Goal: Task Accomplishment & Management: Manage account settings

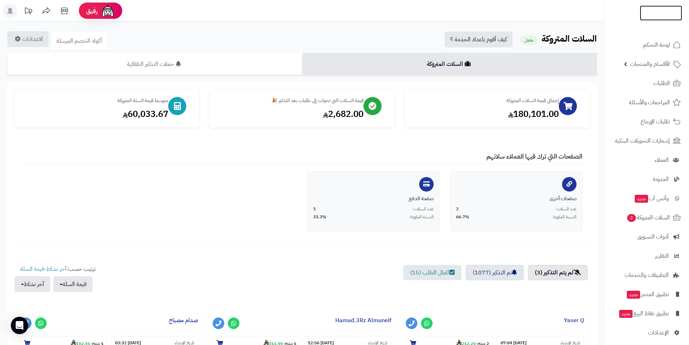
click at [680, 21] on img at bounding box center [661, 28] width 42 height 15
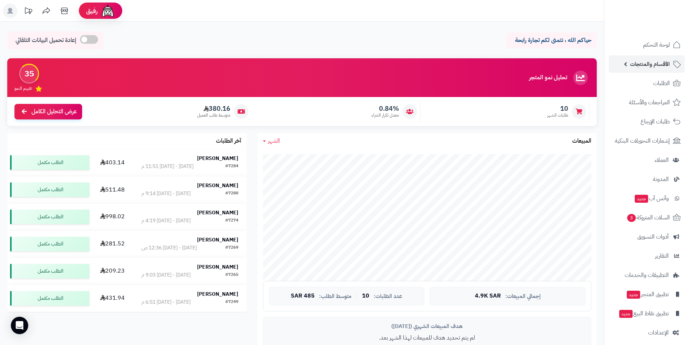
click at [633, 68] on span "الأقسام والمنتجات" at bounding box center [650, 64] width 40 height 10
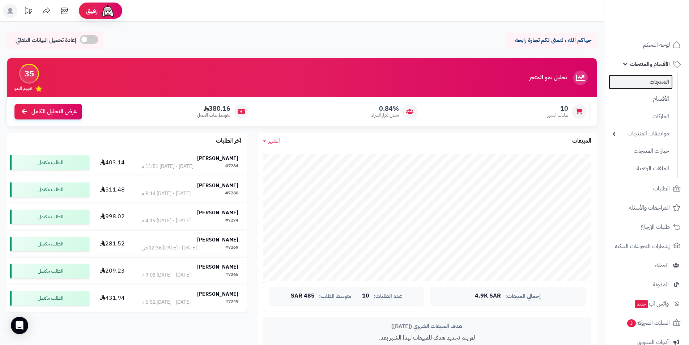
click at [637, 76] on link "المنتجات" at bounding box center [641, 82] width 64 height 15
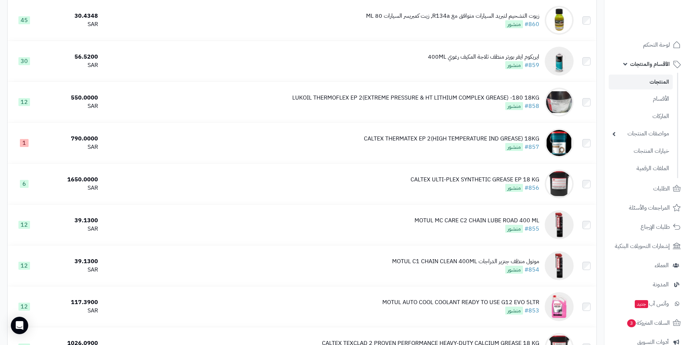
scroll to position [2135, 0]
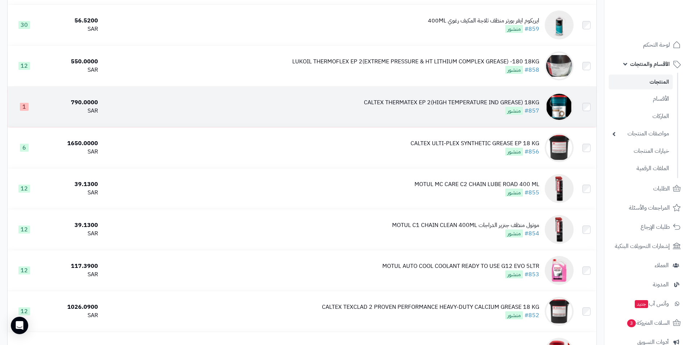
click at [488, 100] on div "CALTEX THERMATEX EP 2(HIGH TEMPERATURE IND GREASE) 18KG" at bounding box center [451, 102] width 175 height 8
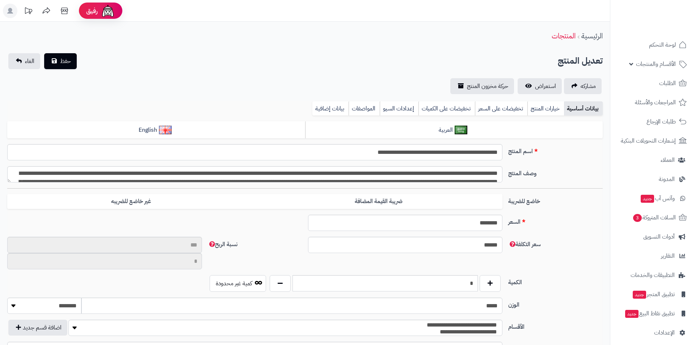
type input "**"
type input "**********"
type input "******"
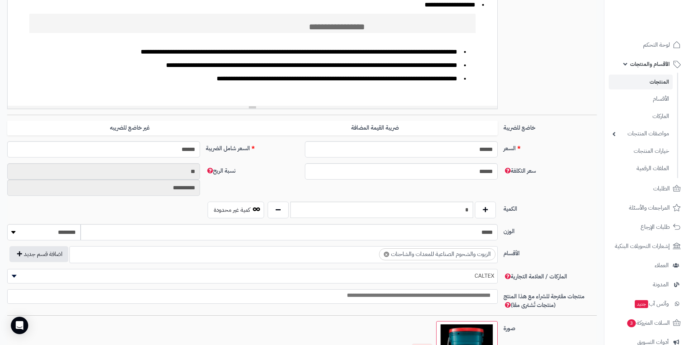
scroll to position [253, 0]
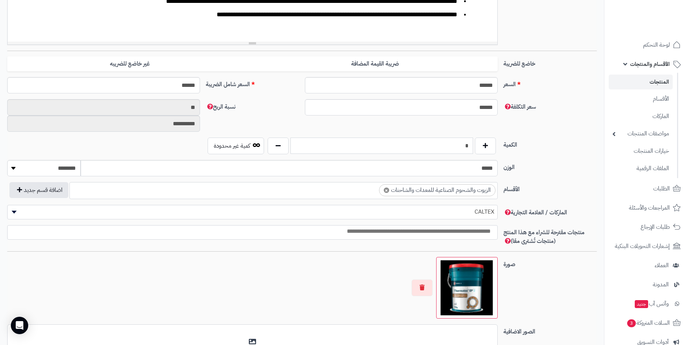
click at [455, 143] on input "*" at bounding box center [382, 146] width 183 height 16
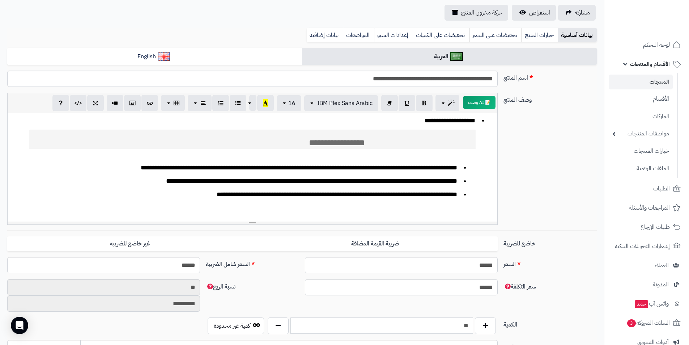
scroll to position [72, 0]
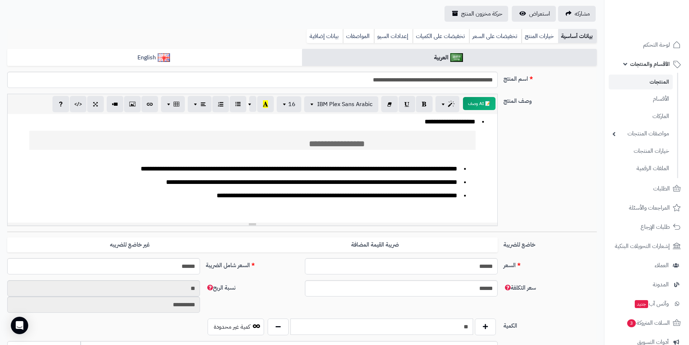
type input "*"
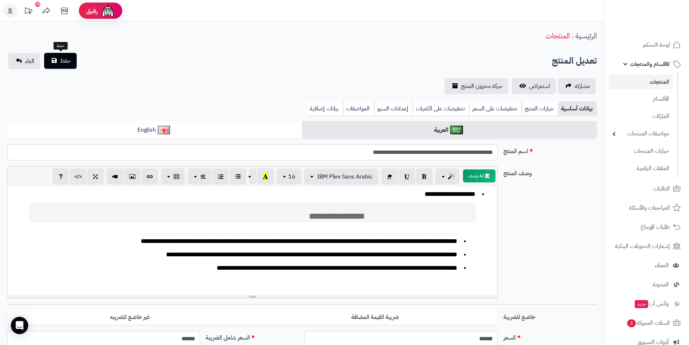
type input "*"
click at [67, 63] on span "حفظ" at bounding box center [65, 60] width 11 height 9
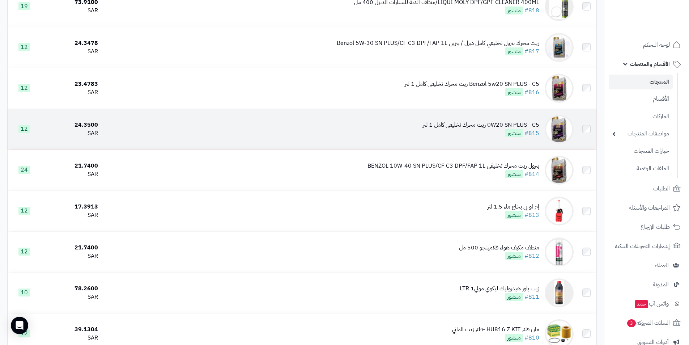
scroll to position [3941, 0]
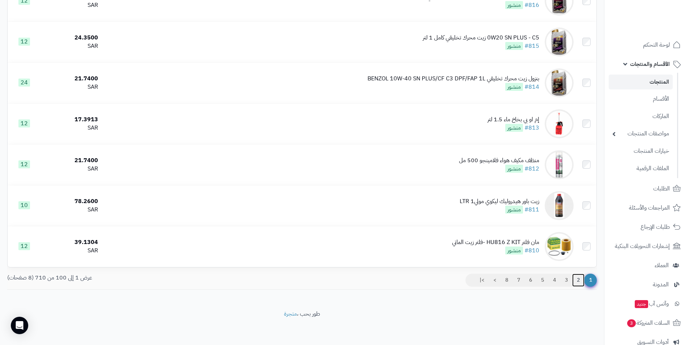
click at [579, 276] on link "2" at bounding box center [578, 280] width 12 height 13
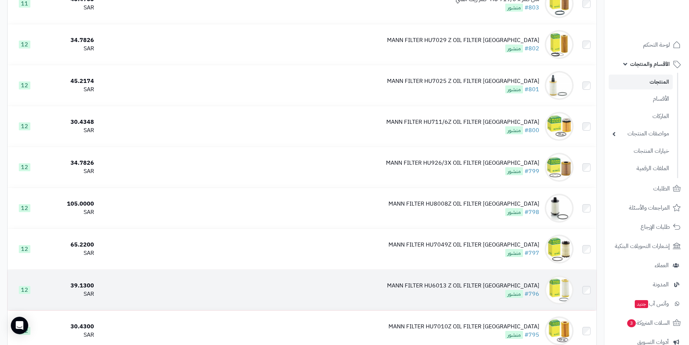
scroll to position [362, 0]
